Goal: Find specific page/section: Find specific page/section

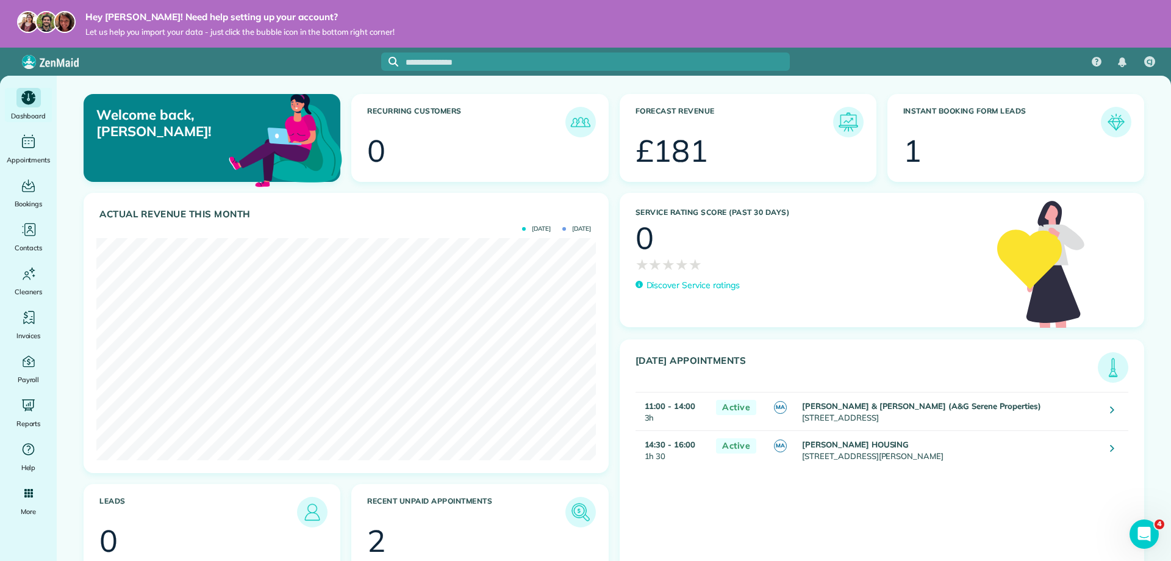
scroll to position [222, 499]
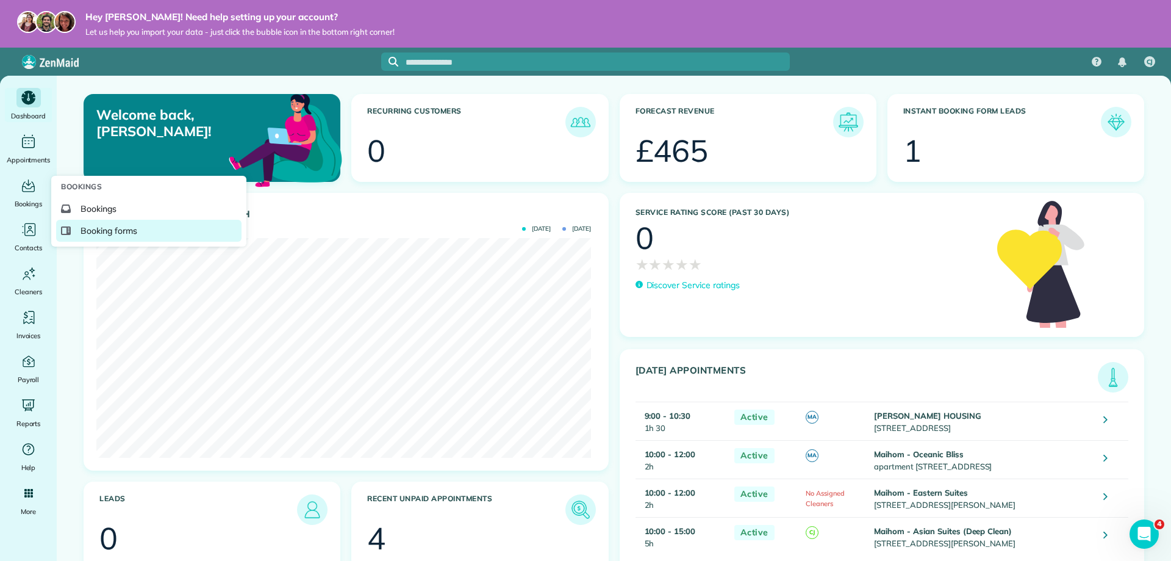
click at [101, 231] on span "Booking forms" at bounding box center [109, 231] width 57 height 12
